Goal: Use online tool/utility: Use online tool/utility

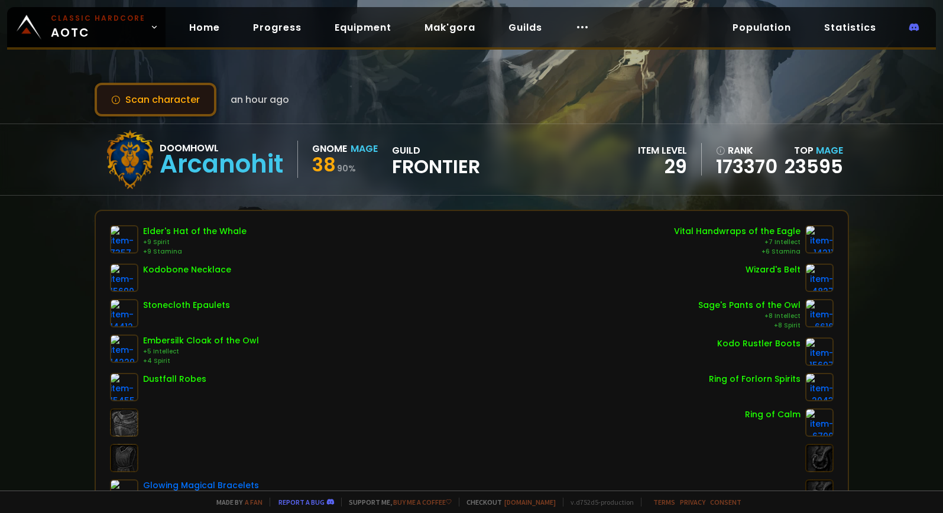
click at [203, 101] on button "Scan character" at bounding box center [156, 100] width 122 height 34
click at [125, 98] on button "Scan character" at bounding box center [156, 100] width 122 height 34
click at [189, 101] on button "Scan character" at bounding box center [156, 100] width 122 height 34
